Goal: Task Accomplishment & Management: Use online tool/utility

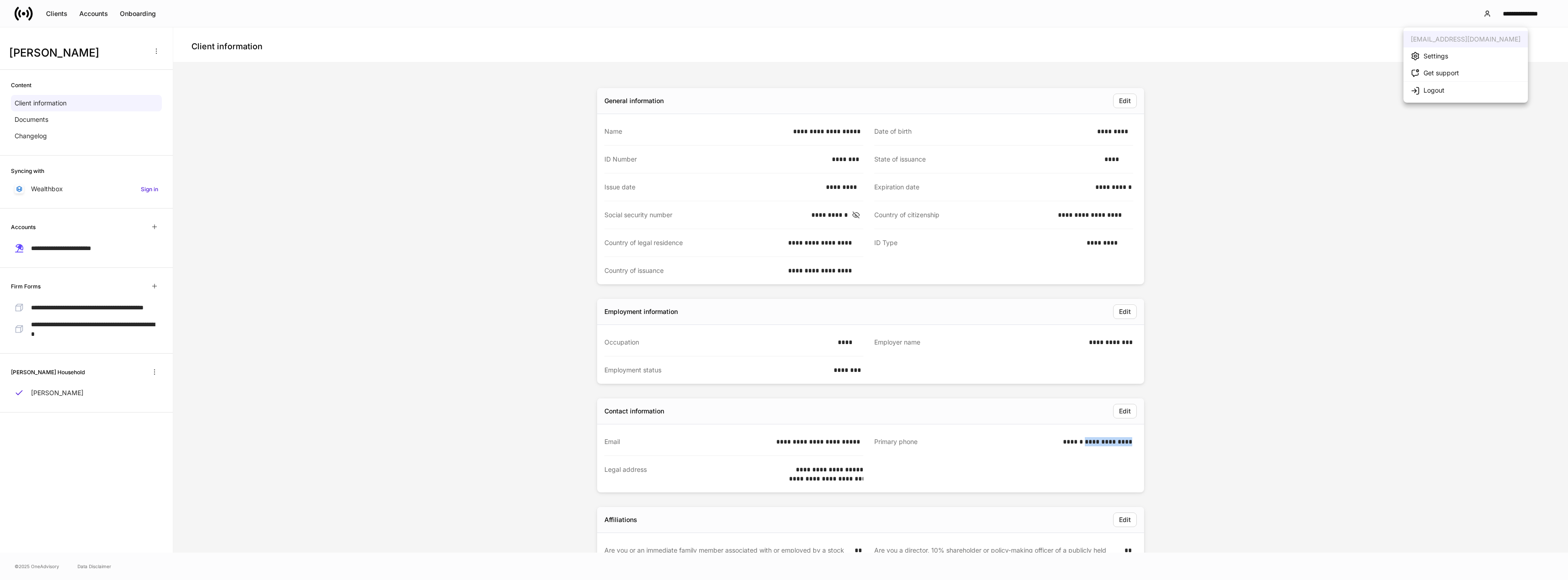
scroll to position [140, 0]
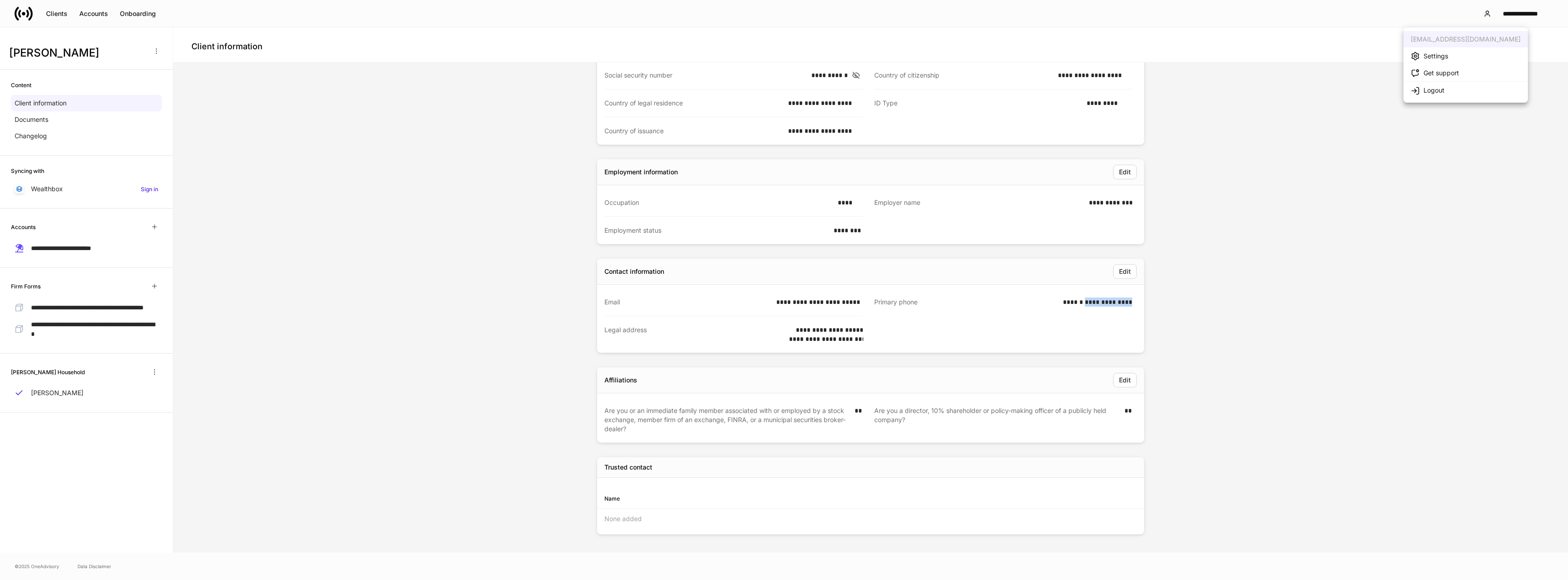
click at [1481, 96] on li "Logout" at bounding box center [1465, 90] width 124 height 17
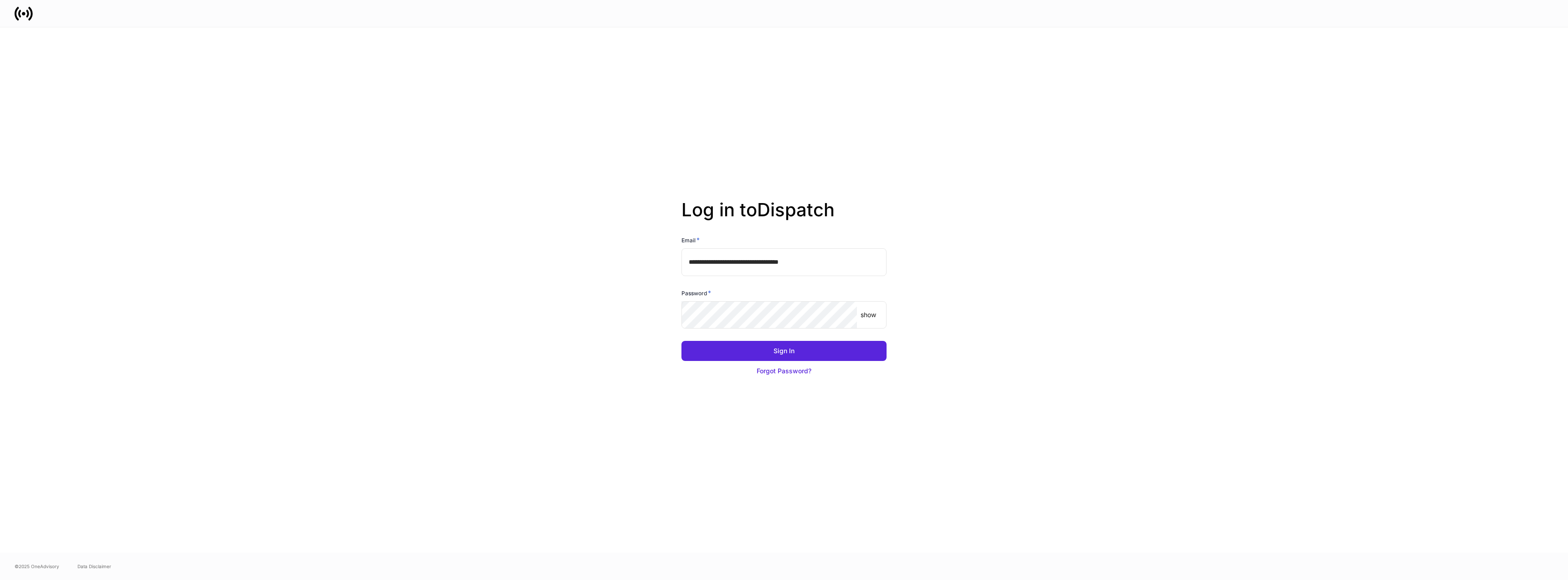
click at [761, 263] on input "**********" at bounding box center [784, 261] width 205 height 27
click at [1065, 308] on div "**********" at bounding box center [784, 290] width 1568 height 525
